Goal: Task Accomplishment & Management: Manage account settings

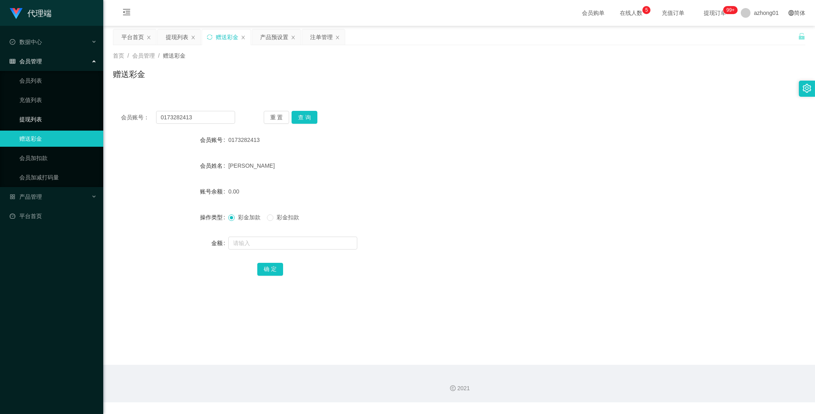
click at [36, 117] on link "提现列表" at bounding box center [57, 119] width 77 height 16
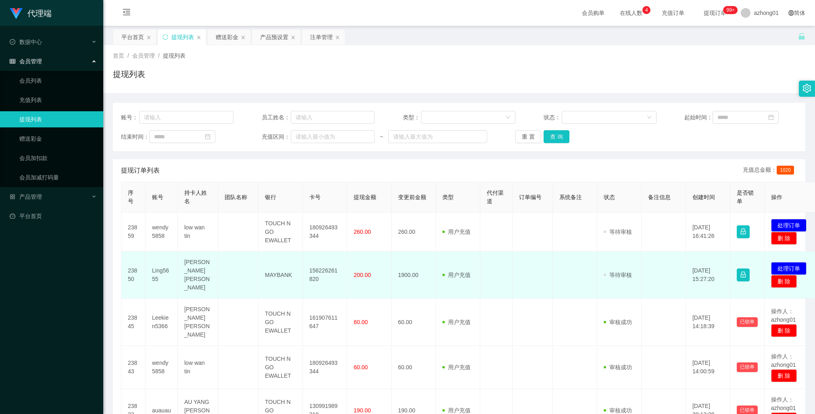
click at [158, 268] on td "Ling5655" at bounding box center [162, 275] width 32 height 47
copy td "Ling5655"
click at [158, 268] on td "Ling5655" at bounding box center [162, 275] width 32 height 47
copy td "Ling5655"
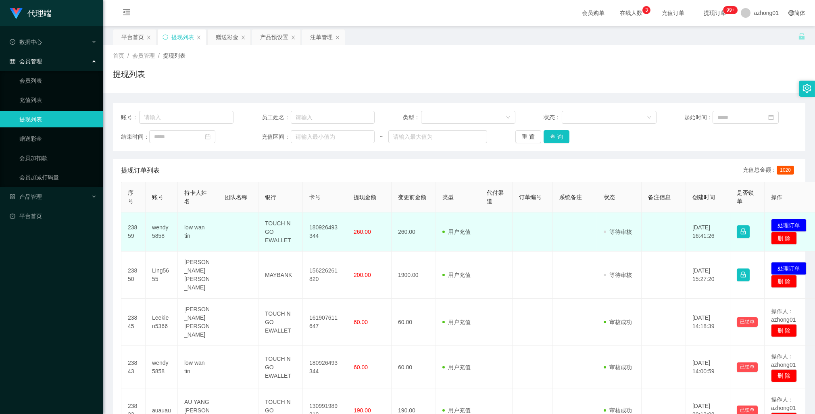
click at [323, 226] on td "180926493344" at bounding box center [325, 231] width 44 height 39
copy td "180926493344"
click at [791, 224] on button "处理订单" at bounding box center [788, 225] width 35 height 13
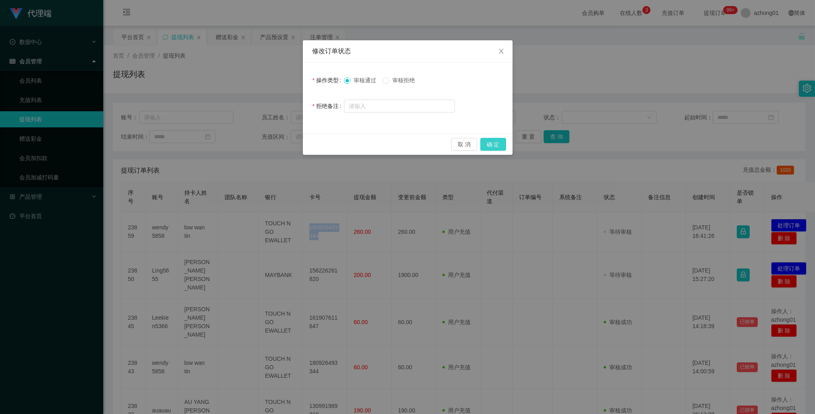
click at [495, 146] on button "确 定" at bounding box center [493, 144] width 26 height 13
